Goal: Information Seeking & Learning: Find specific fact

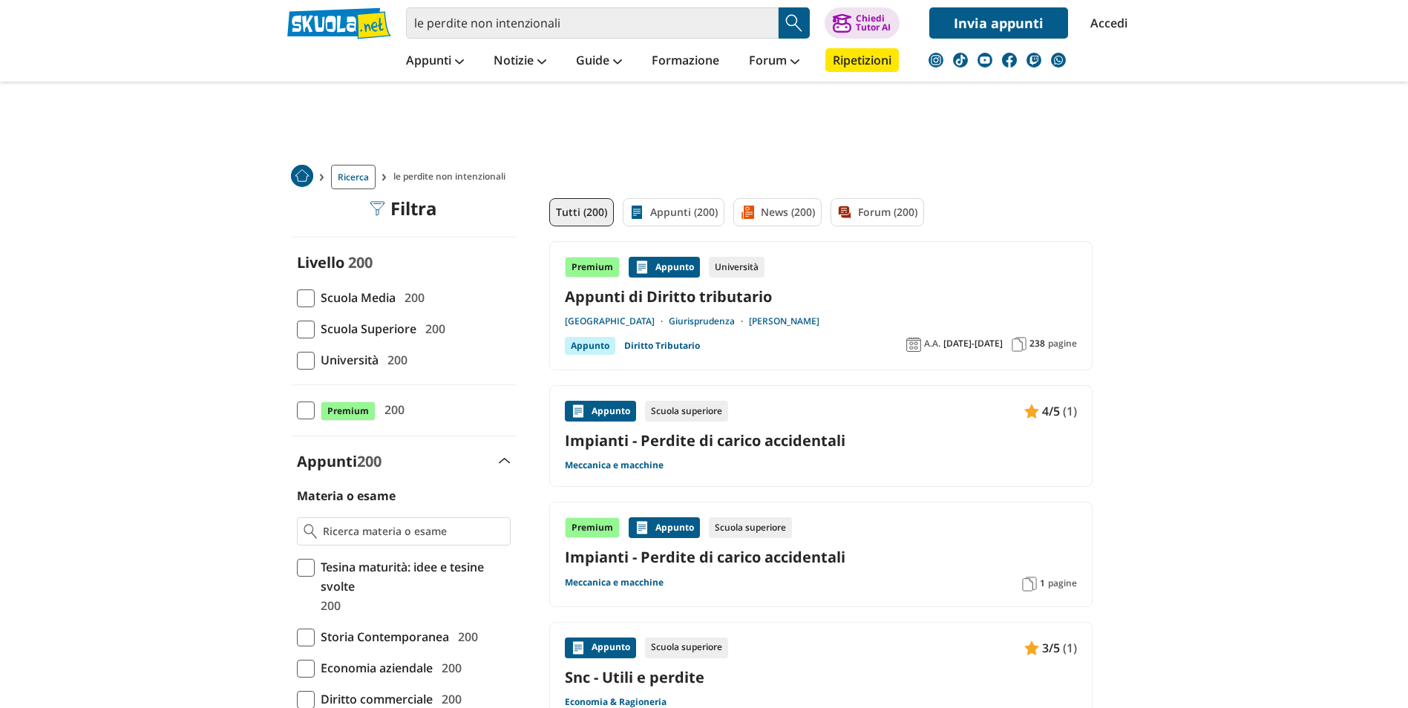
click at [791, 19] on img "Search Button" at bounding box center [794, 23] width 22 height 22
